Goal: Task Accomplishment & Management: Manage account settings

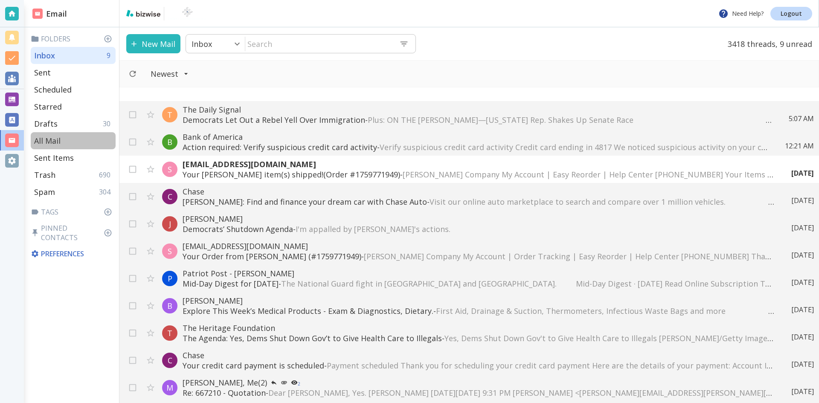
click at [52, 139] on p "All Mail" at bounding box center [47, 141] width 26 height 10
type input "5"
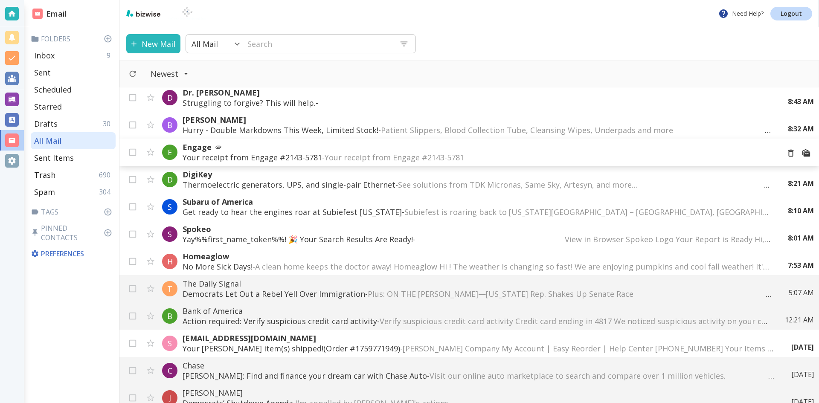
scroll to position [128, 0]
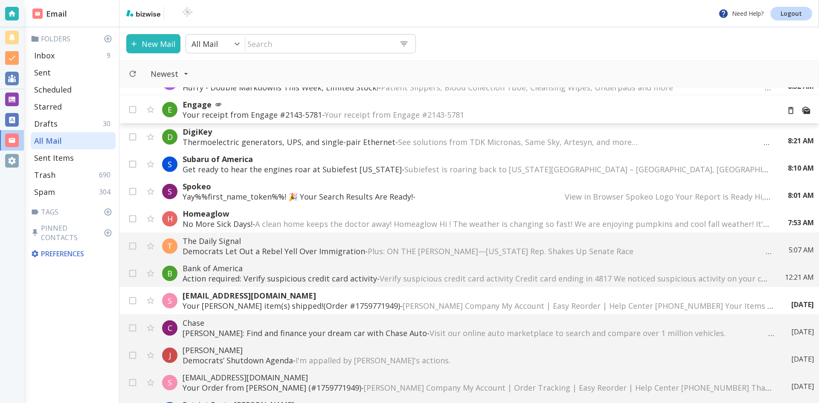
click at [359, 112] on span "Your receipt from Engage #2143-5781 ͏ ͏ ͏ ͏ ͏ ͏ ͏ ͏ ͏ ͏ ͏ ͏ ͏ ͏ ͏ ͏ ͏ ͏ ͏ ͏ ͏ ͏…" at bounding box center [483, 115] width 316 height 10
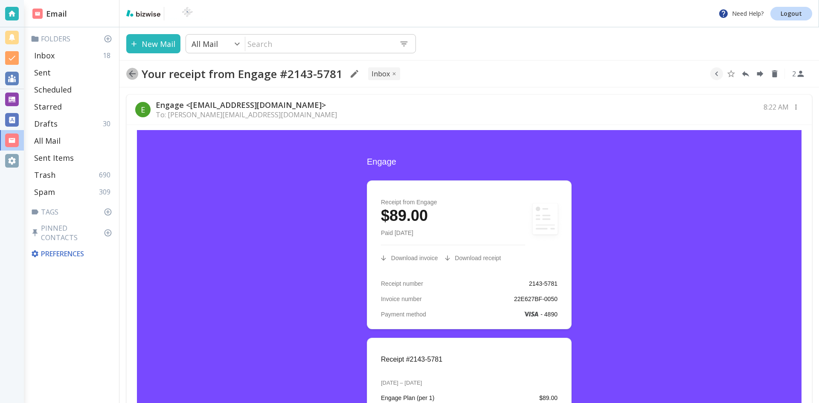
click at [131, 71] on icon "button" at bounding box center [132, 74] width 10 height 10
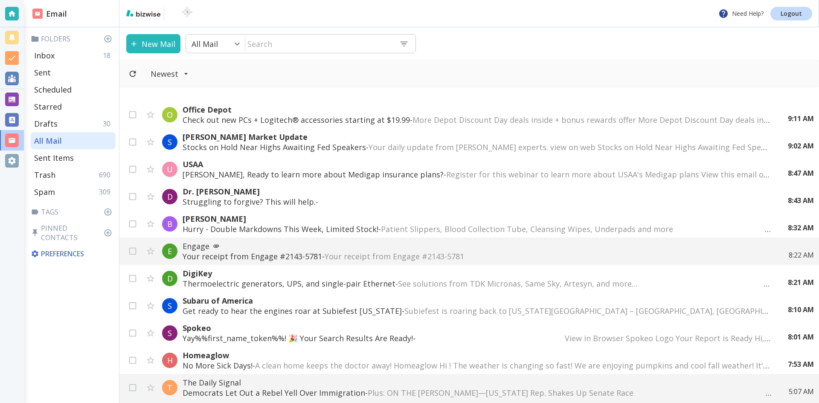
scroll to position [128, 0]
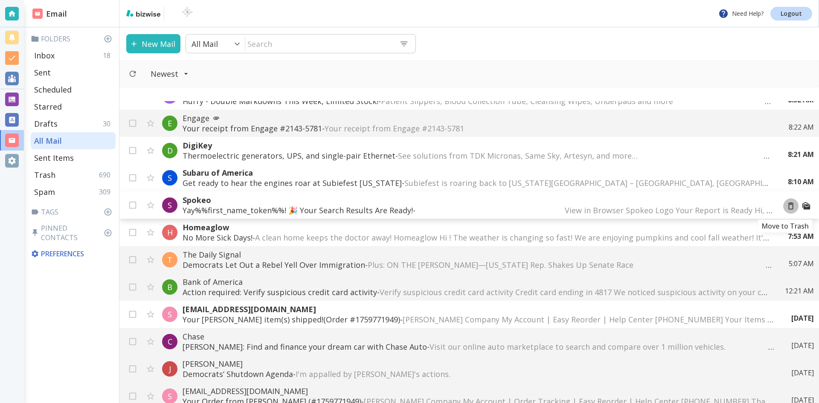
click at [786, 206] on icon "Move to Trash" at bounding box center [790, 205] width 9 height 9
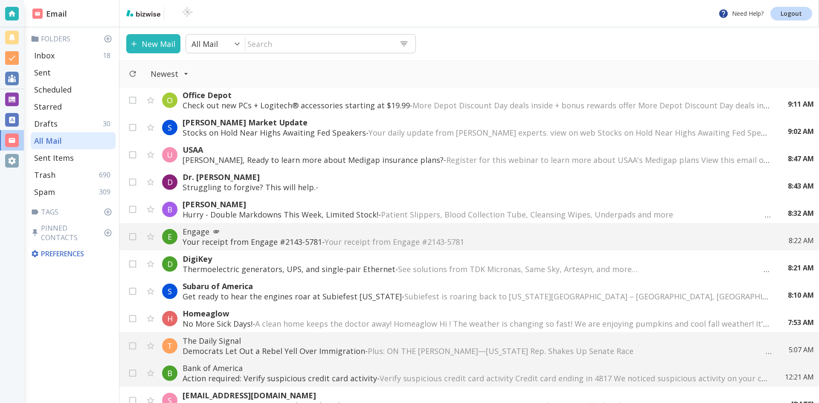
scroll to position [0, 0]
